Goal: Task Accomplishment & Management: Use online tool/utility

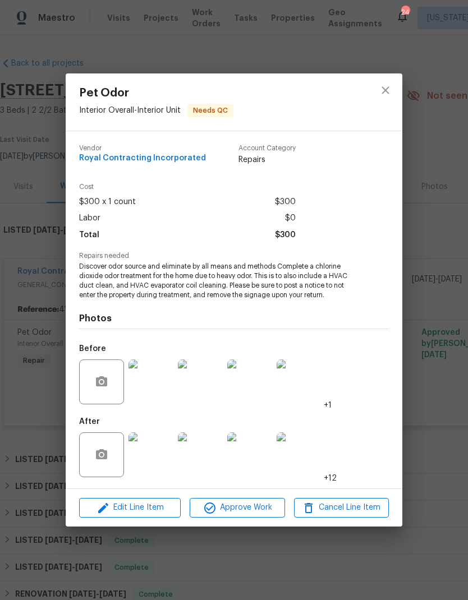
scroll to position [27, 0]
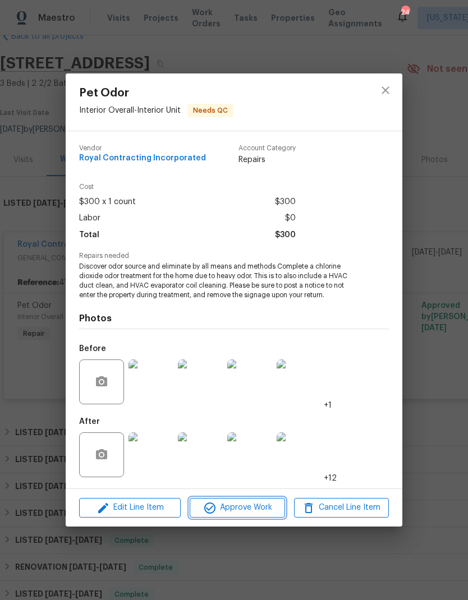
click at [251, 510] on span "Approve Work" at bounding box center [237, 508] width 88 height 14
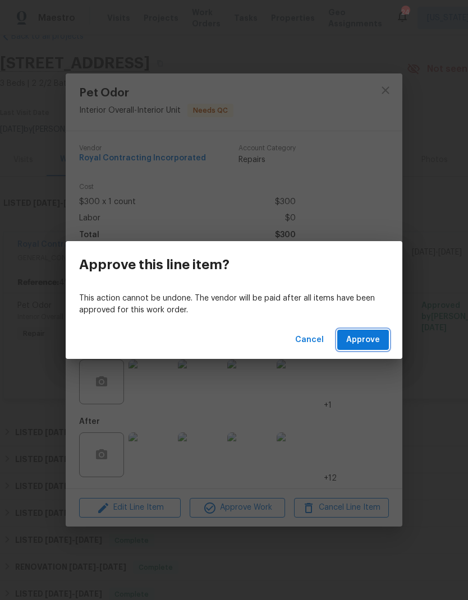
click at [367, 346] on span "Approve" at bounding box center [363, 340] width 34 height 14
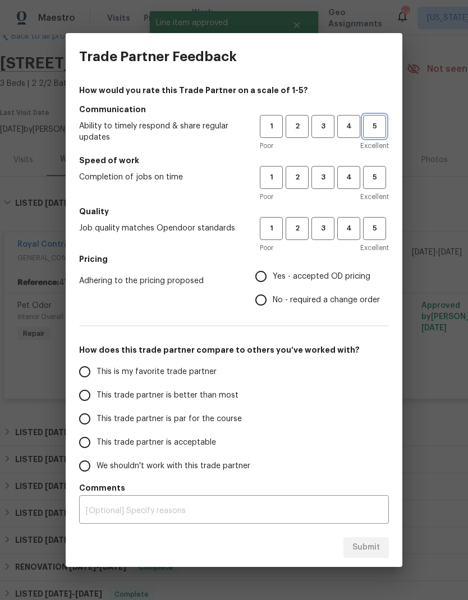
click at [379, 127] on span "5" at bounding box center [374, 126] width 21 height 13
click at [383, 180] on span "5" at bounding box center [374, 177] width 21 height 13
click at [380, 228] on span "5" at bounding box center [374, 228] width 21 height 13
click at [265, 274] on input "Yes - accepted OD pricing" at bounding box center [261, 277] width 24 height 24
radio input "true"
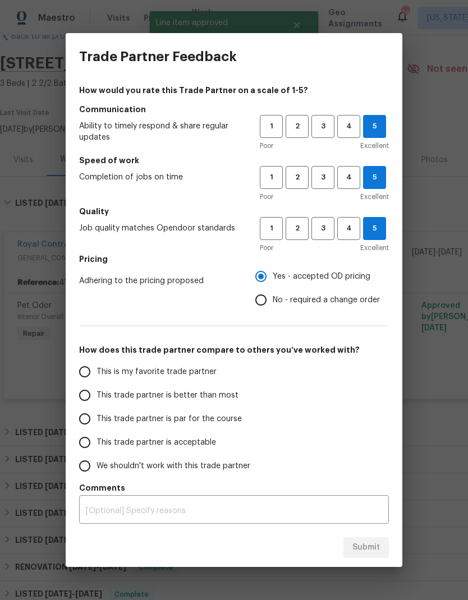
click at [82, 371] on input "This is my favorite trade partner" at bounding box center [85, 372] width 24 height 24
click at [372, 544] on span "Submit" at bounding box center [365, 548] width 27 height 14
radio input "true"
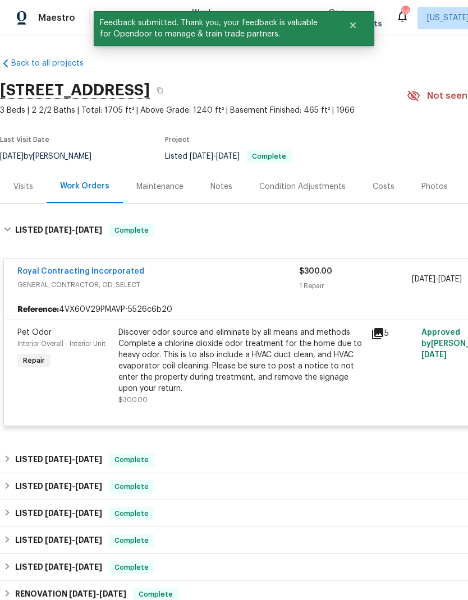
scroll to position [0, 0]
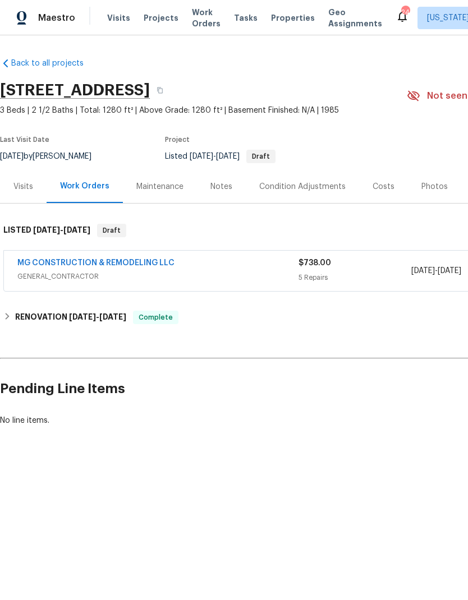
click at [219, 192] on div "Notes" at bounding box center [221, 186] width 22 height 11
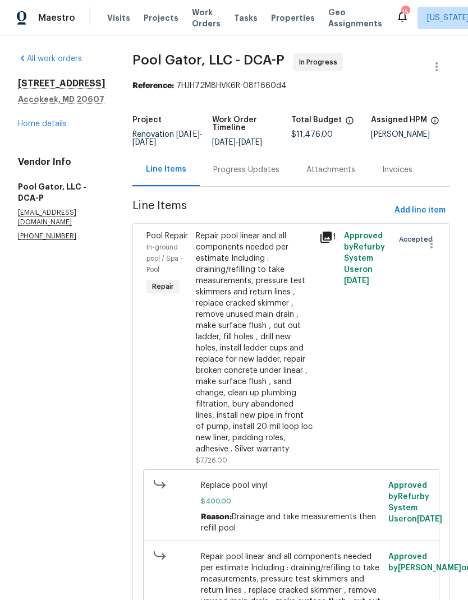
click at [238, 175] on div "Progress Updates" at bounding box center [246, 169] width 66 height 11
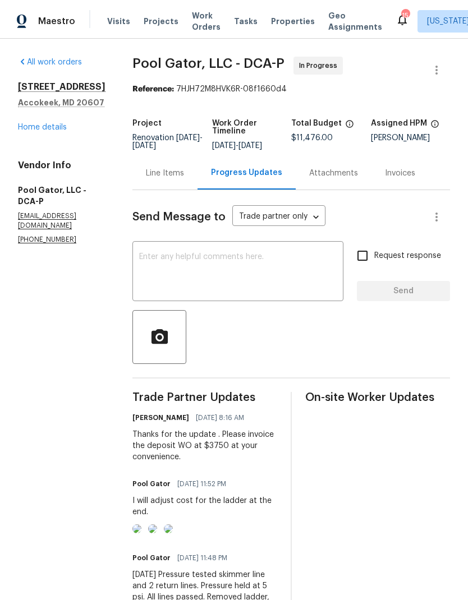
scroll to position [45, 0]
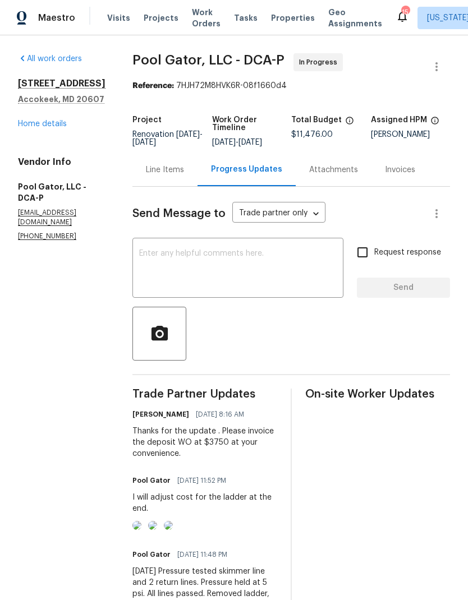
click at [49, 120] on link "Home details" at bounding box center [42, 124] width 49 height 8
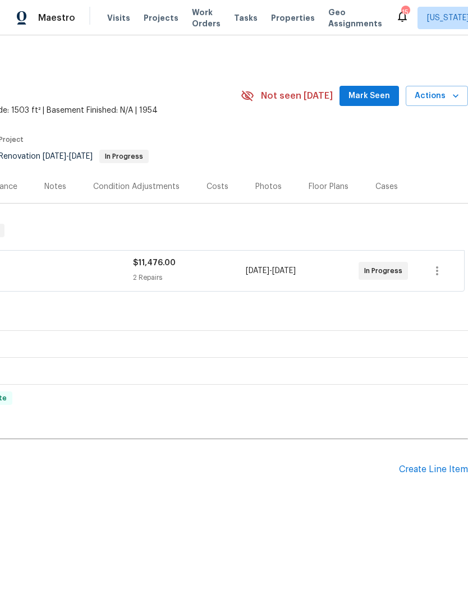
scroll to position [0, 166]
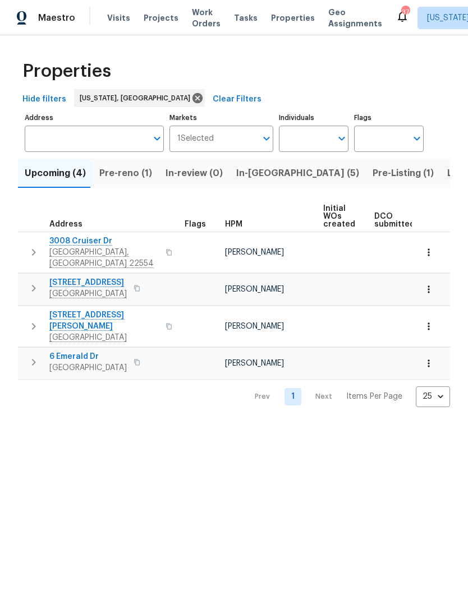
click at [126, 175] on span "Pre-reno (1)" at bounding box center [125, 174] width 53 height 16
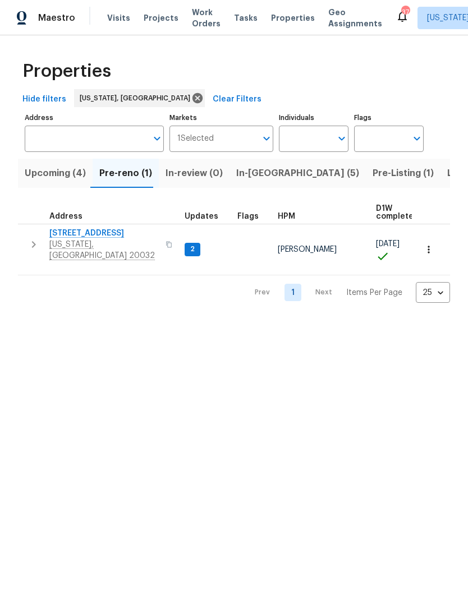
click at [159, 17] on span "Projects" at bounding box center [161, 17] width 35 height 11
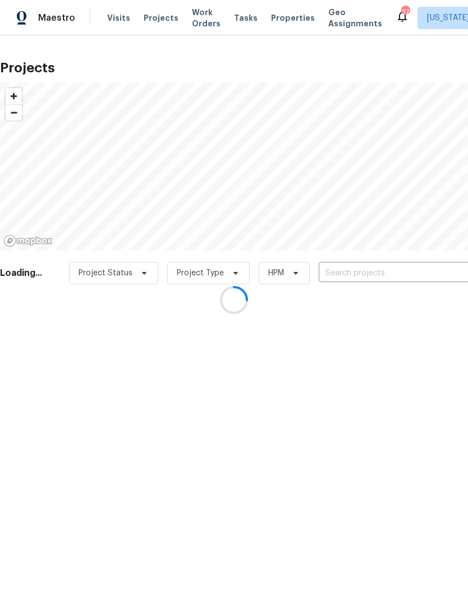
click at [368, 278] on div at bounding box center [234, 300] width 468 height 600
click at [362, 273] on div at bounding box center [234, 300] width 468 height 600
click at [359, 274] on div at bounding box center [234, 300] width 468 height 600
click at [354, 277] on div at bounding box center [234, 300] width 468 height 600
click at [360, 270] on div at bounding box center [234, 300] width 468 height 600
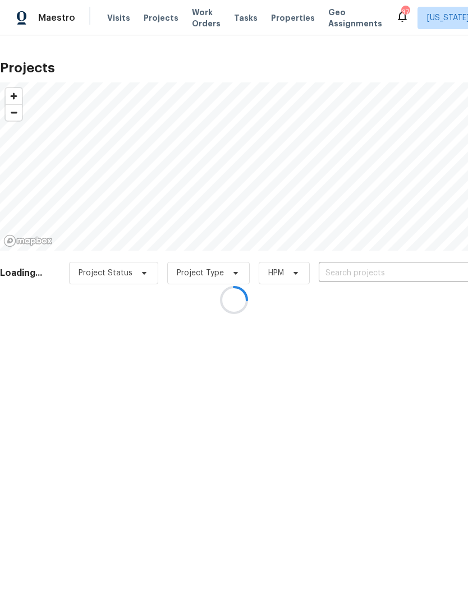
click at [354, 274] on div at bounding box center [234, 300] width 468 height 600
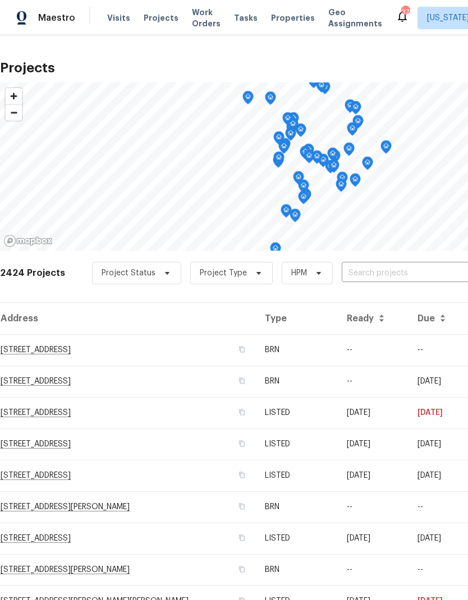
click at [372, 270] on input "text" at bounding box center [406, 273] width 129 height 17
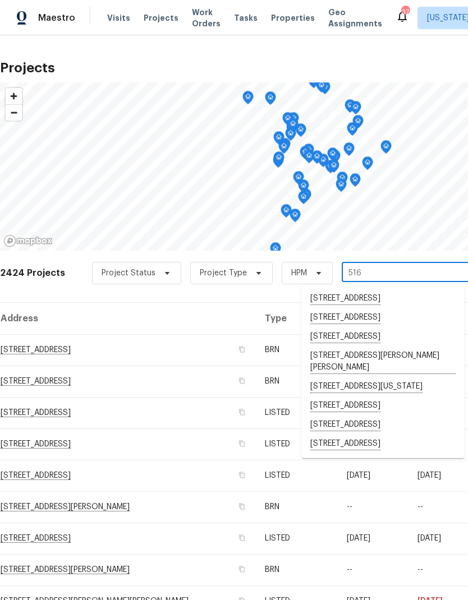
type input "5165"
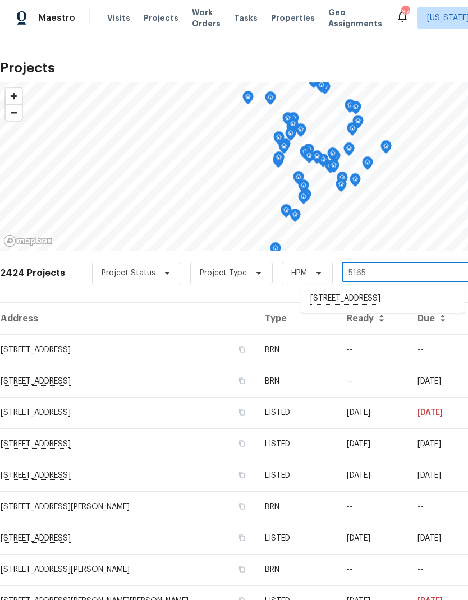
click at [370, 305] on li "[STREET_ADDRESS]" at bounding box center [382, 299] width 163 height 19
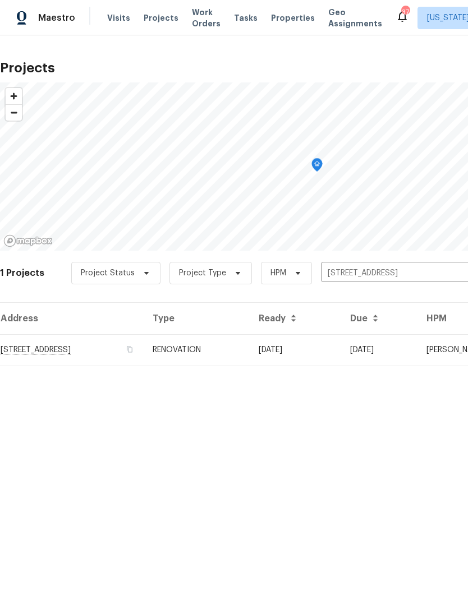
click at [250, 354] on td "RENOVATION" at bounding box center [197, 349] width 106 height 31
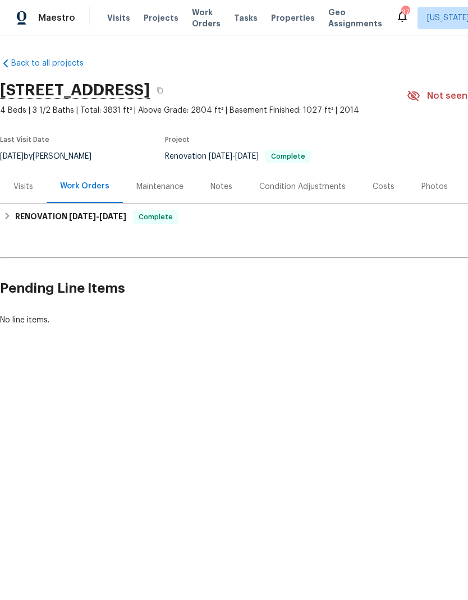
click at [431, 189] on div "Photos" at bounding box center [434, 186] width 26 height 11
